Goal: Information Seeking & Learning: Find specific page/section

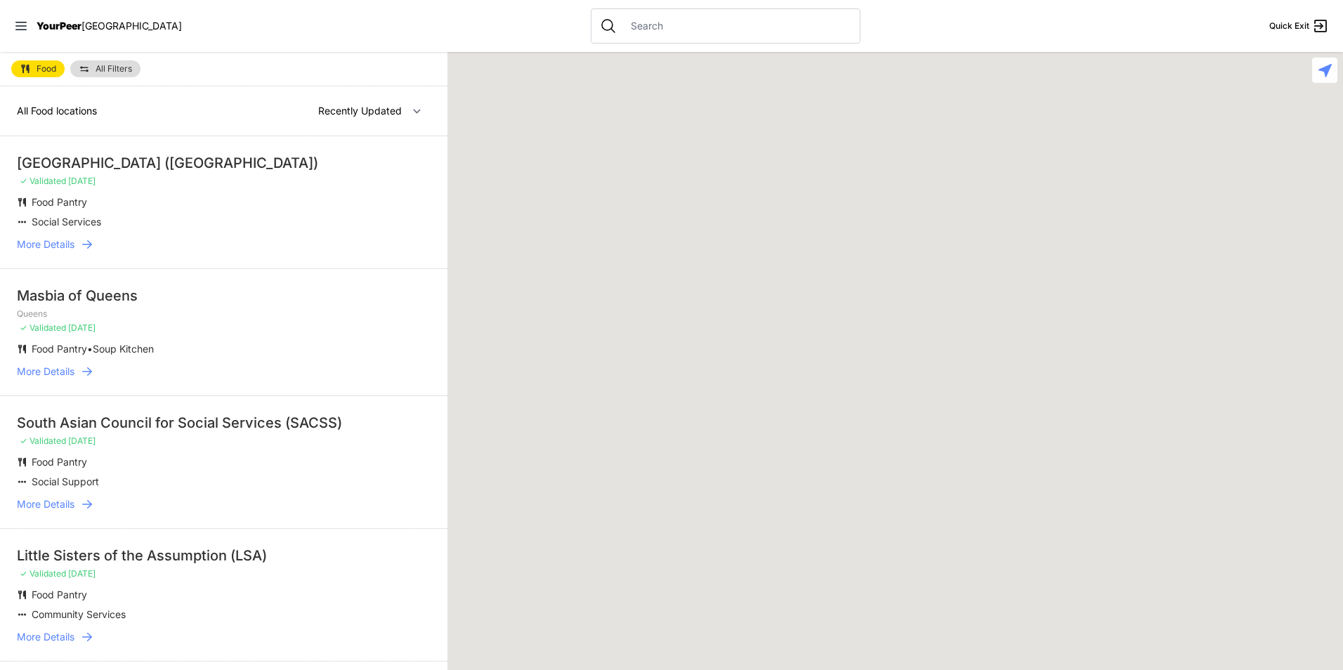
select select "nearby"
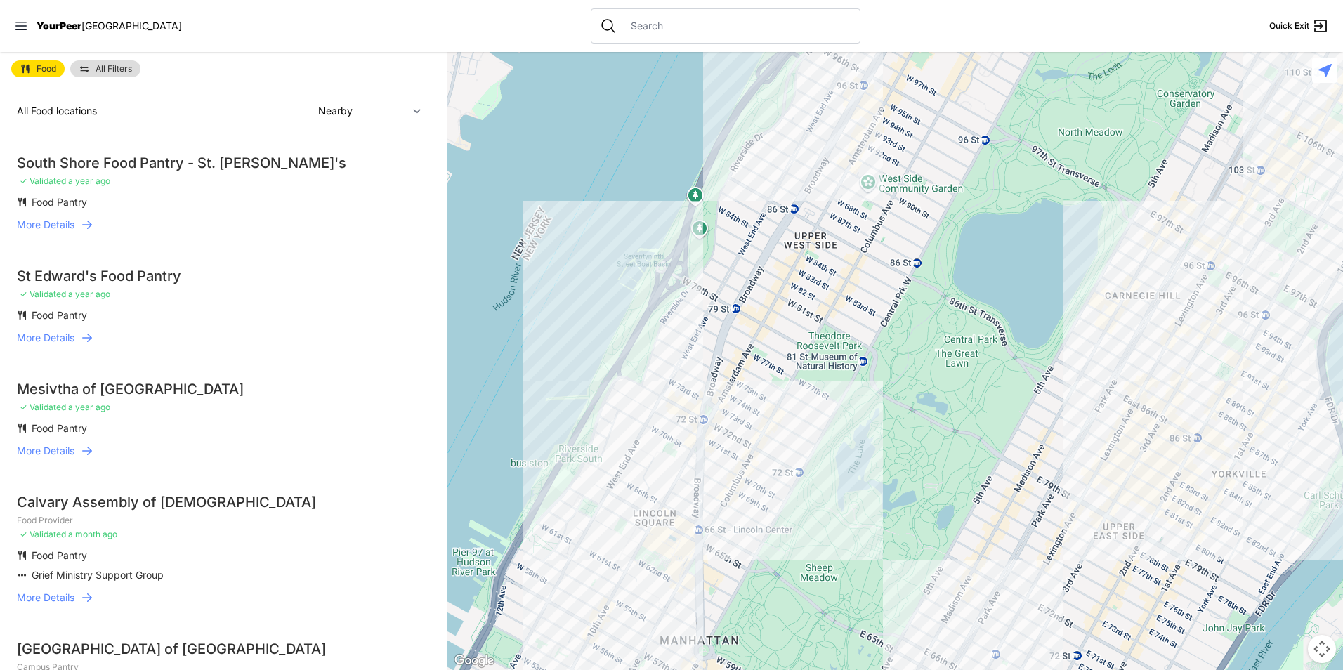
click at [84, 228] on icon at bounding box center [87, 225] width 14 height 14
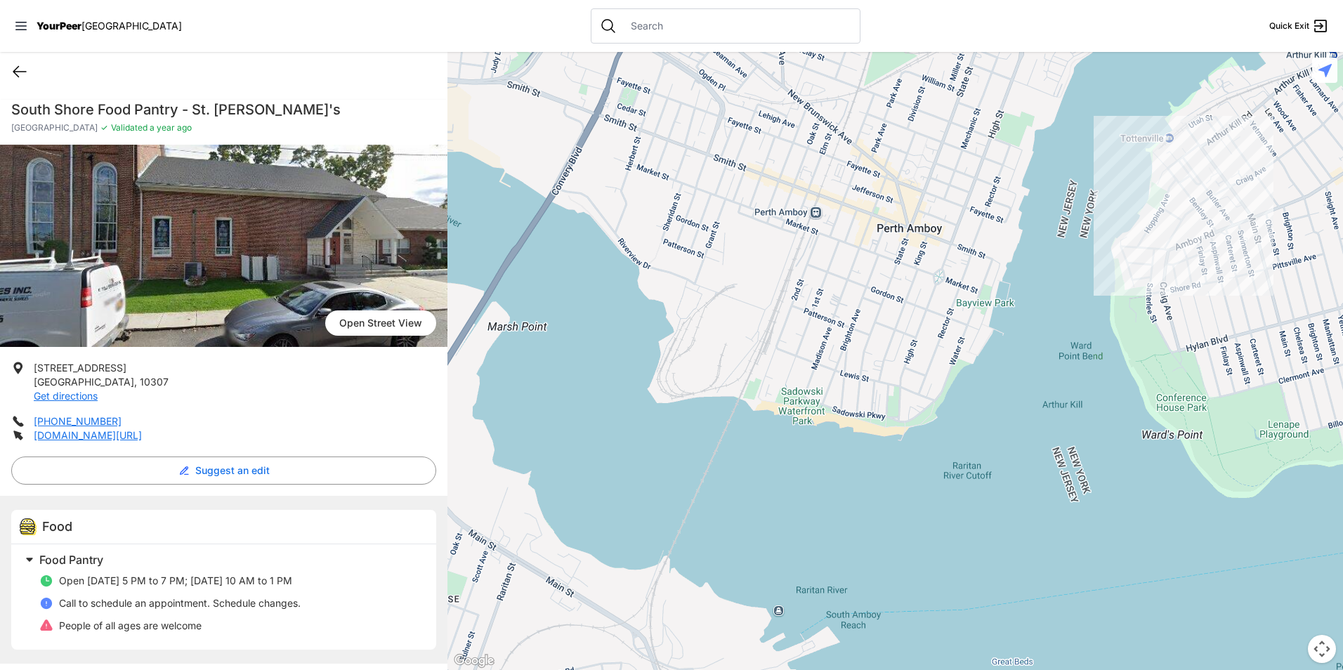
click at [27, 76] on icon at bounding box center [19, 71] width 17 height 17
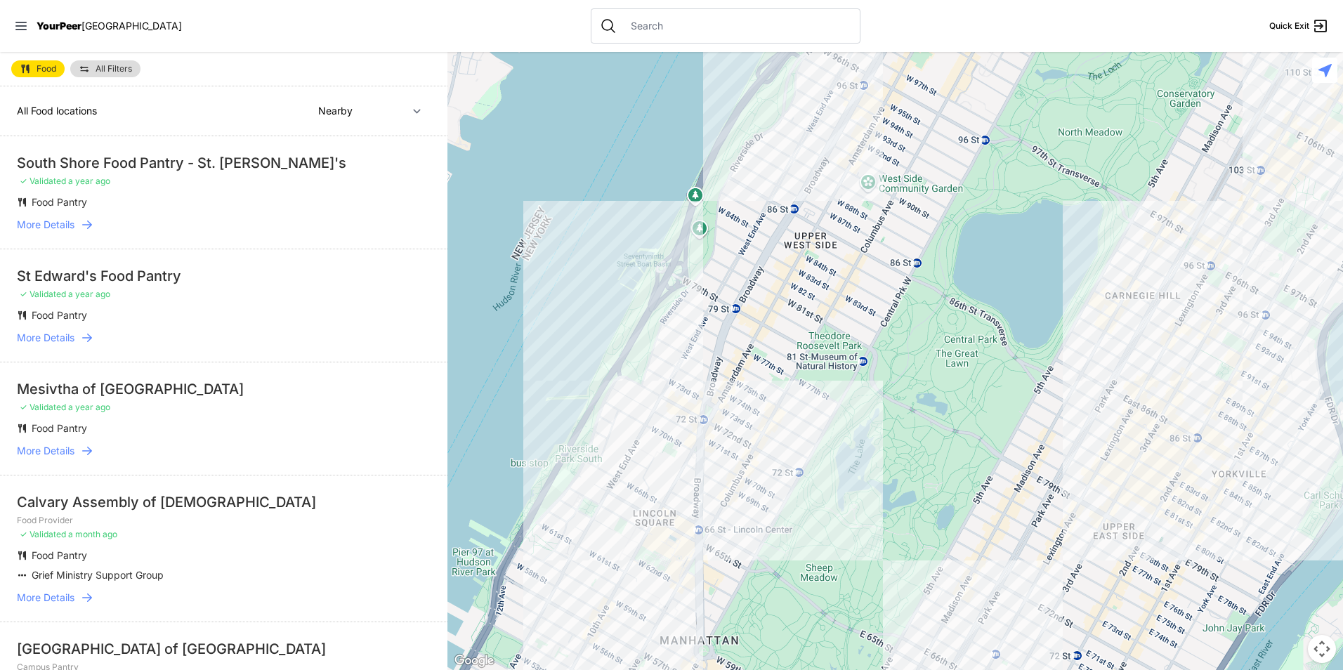
click at [66, 340] on span "More Details" at bounding box center [46, 338] width 58 height 14
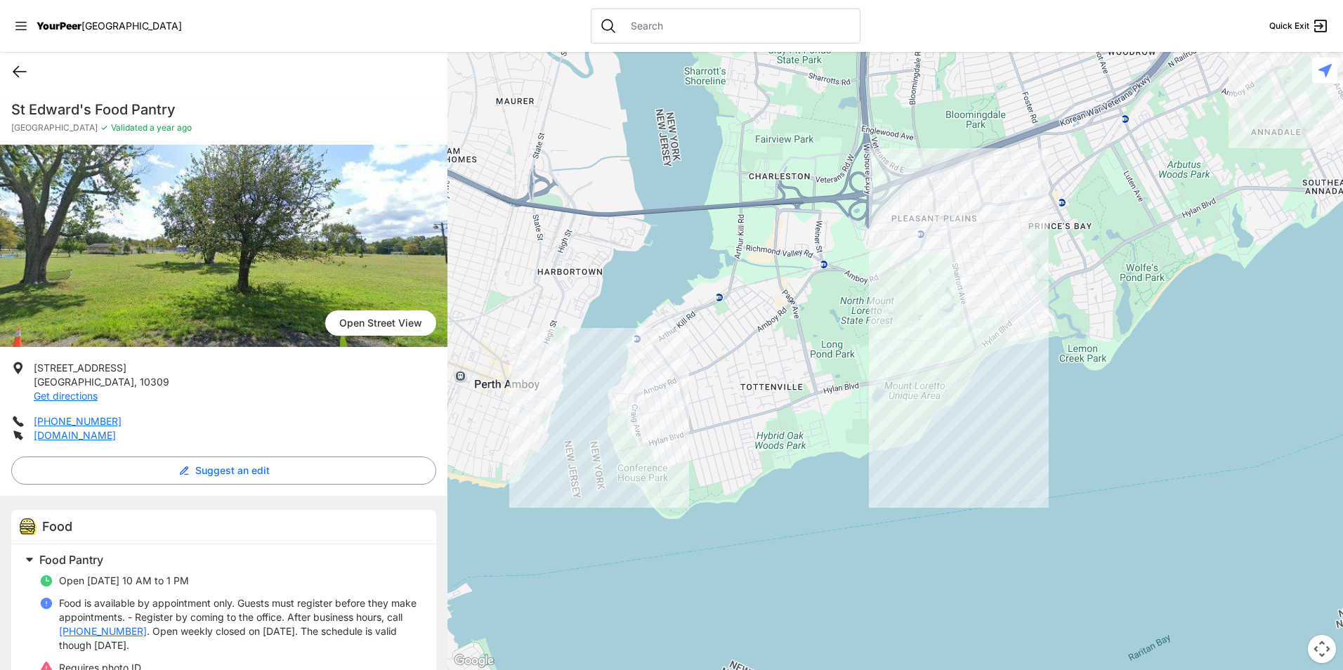
click at [15, 70] on icon at bounding box center [19, 72] width 13 height 11
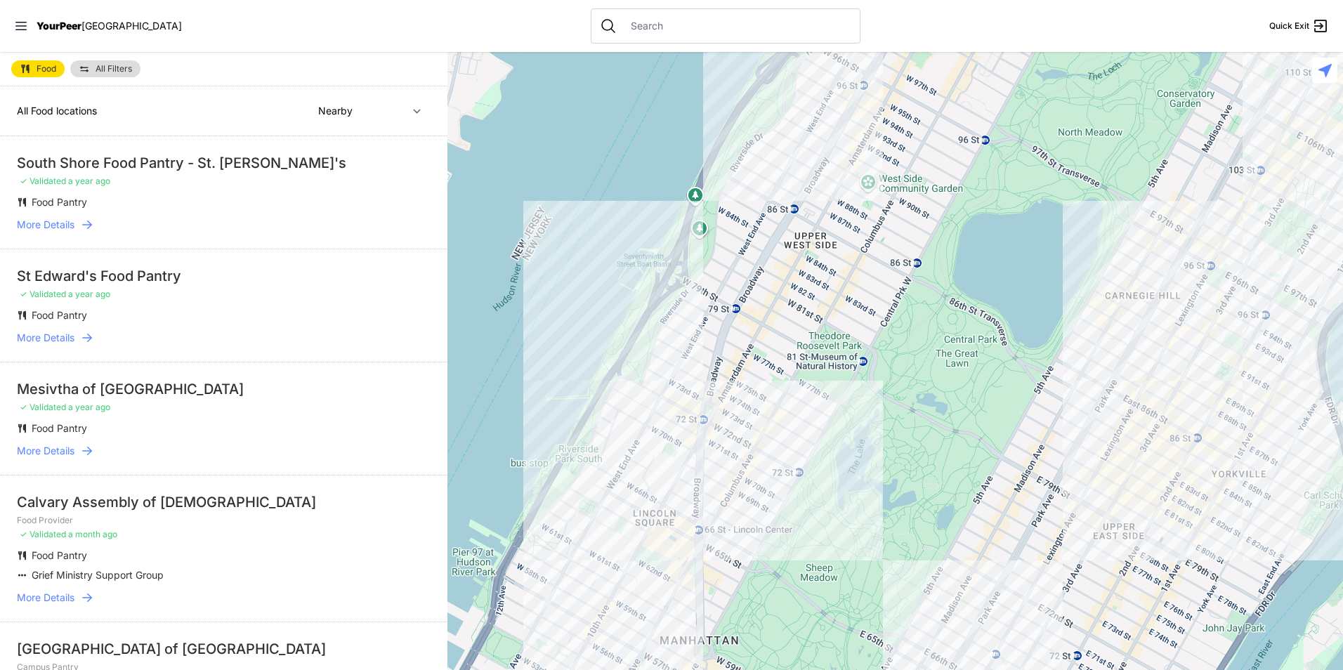
select select "recentlyUpdated"
